Goal: Task Accomplishment & Management: Use online tool/utility

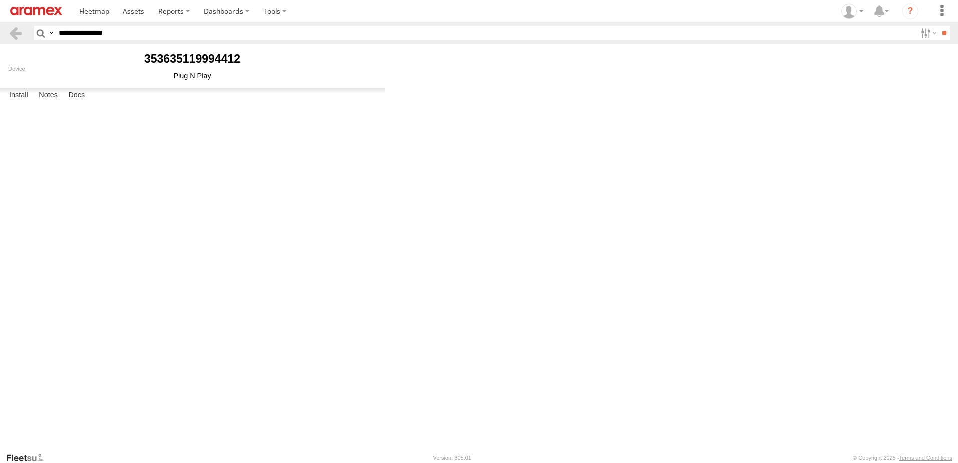
select select "******"
click at [129, 10] on span at bounding box center [134, 11] width 22 height 10
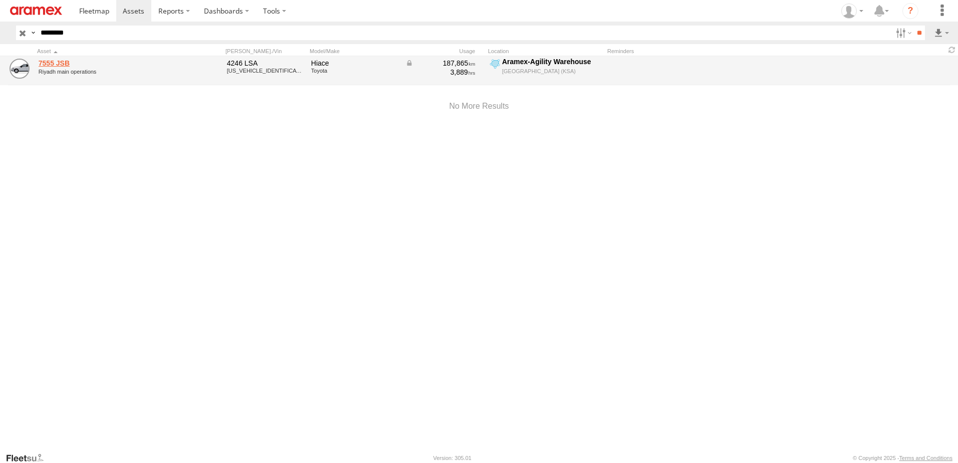
click at [50, 61] on link "7555 JSB" at bounding box center [107, 63] width 137 height 9
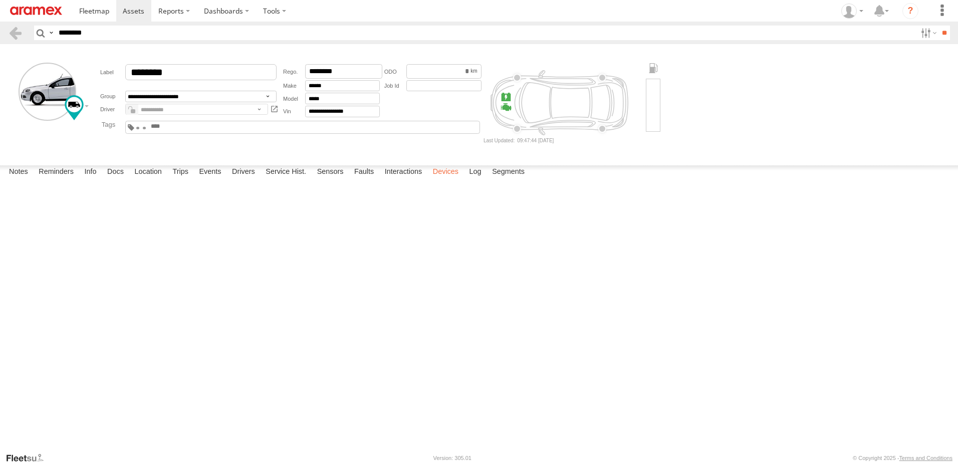
click at [444, 179] on label "Devices" at bounding box center [446, 172] width 36 height 14
click at [156, 179] on label "Location" at bounding box center [148, 172] width 38 height 14
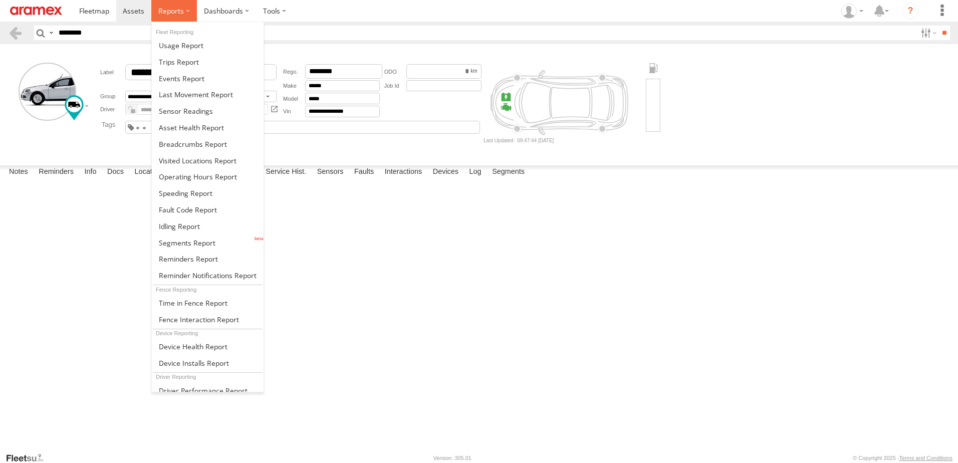
click at [178, 21] on label at bounding box center [174, 11] width 46 height 22
click at [199, 228] on link at bounding box center [208, 226] width 112 height 17
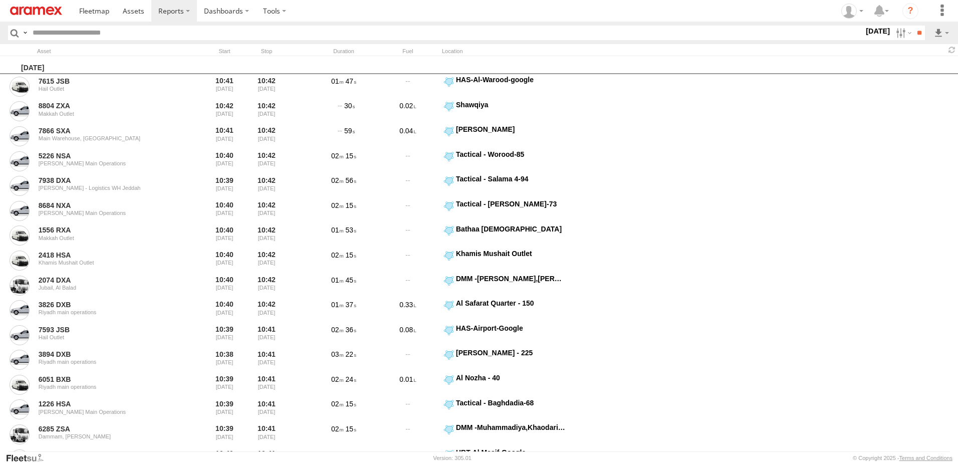
click at [865, 35] on label "[DATE]" at bounding box center [878, 31] width 28 height 11
click at [0, 0] on label at bounding box center [0, 0] width 0 height 0
click at [0, 0] on span "> 10min" at bounding box center [0, 0] width 0 height 0
click at [0, 0] on span "RUH - [GEOGRAPHIC_DATA]" at bounding box center [0, 0] width 0 height 0
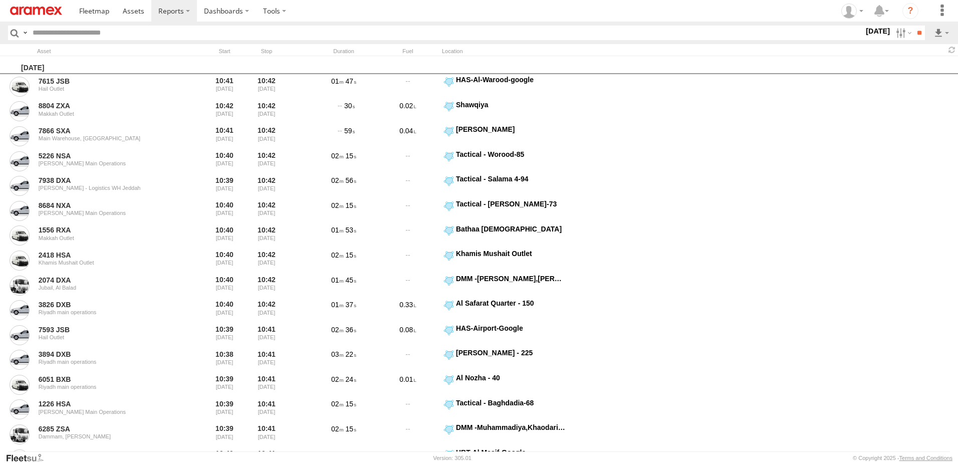
click at [0, 0] on span "[PERSON_NAME]" at bounding box center [0, 0] width 0 height 0
click at [0, 0] on span "Defleeted Vehicles RUH" at bounding box center [0, 0] width 0 height 0
click at [914, 28] on input "**" at bounding box center [920, 33] width 12 height 15
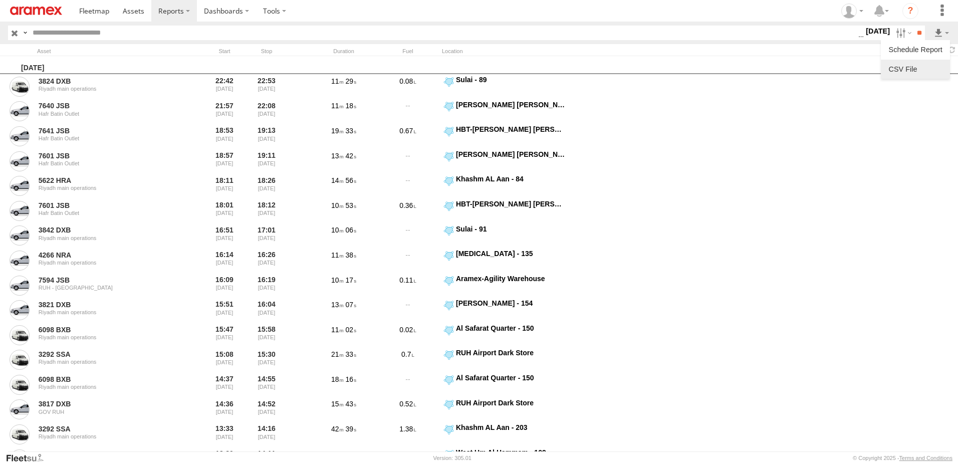
click at [931, 69] on link at bounding box center [915, 69] width 61 height 15
